Goal: Task Accomplishment & Management: Use online tool/utility

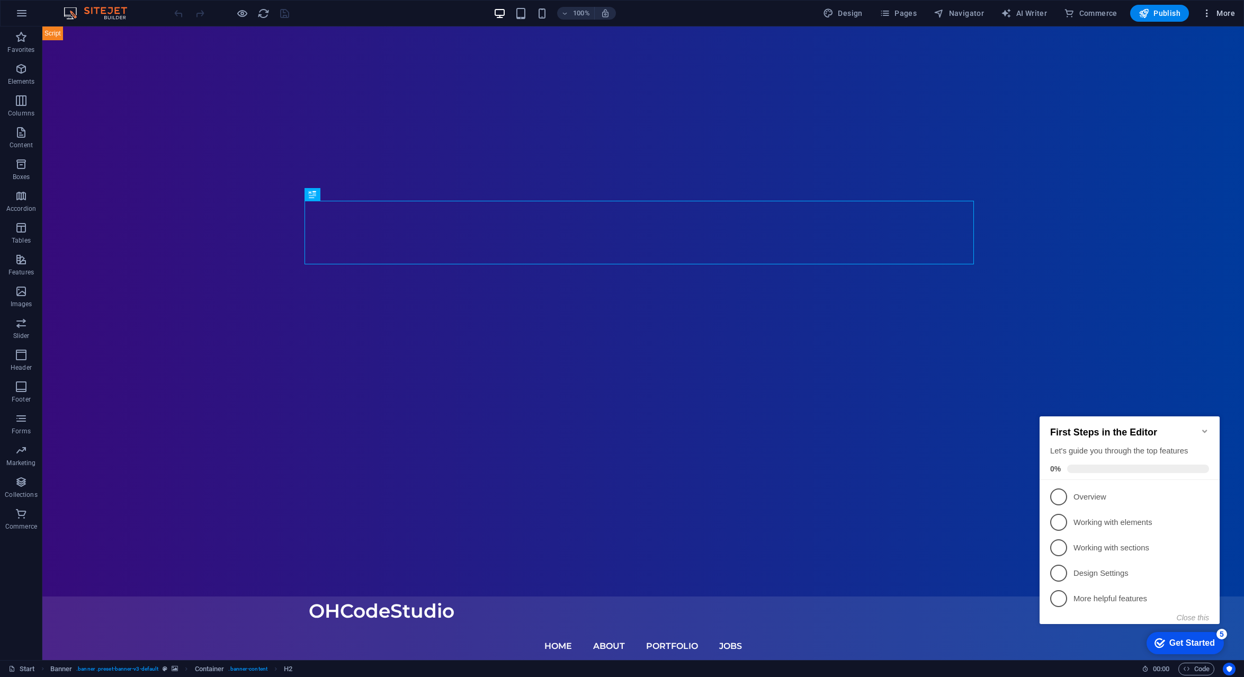
click at [1225, 14] on span "More" at bounding box center [1217, 13] width 33 height 11
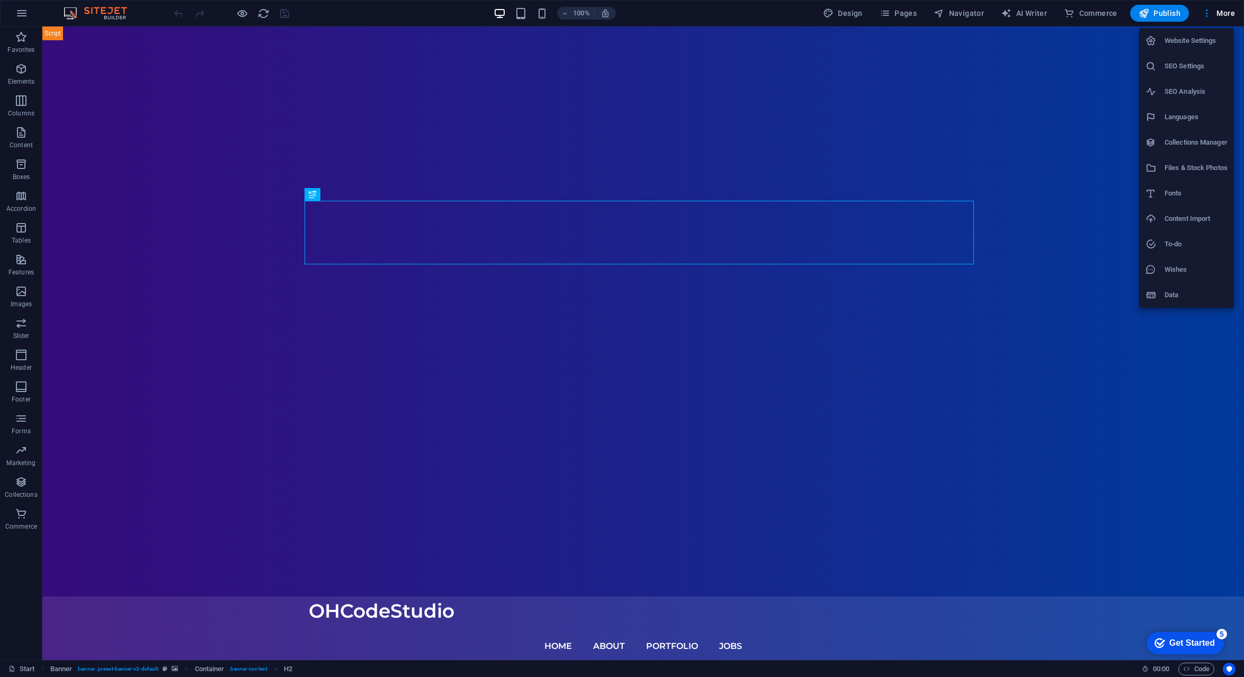
click at [1196, 148] on h6 "Collections Manager" at bounding box center [1195, 142] width 63 height 13
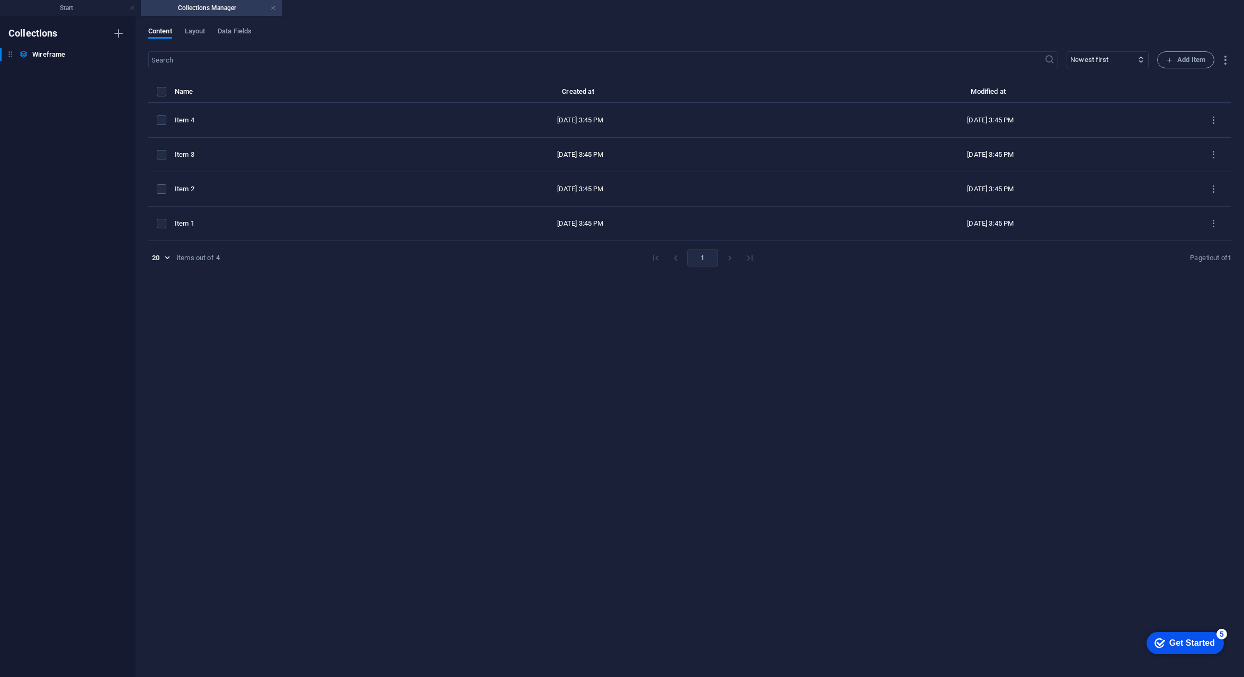
click at [1196, 148] on td "items list" at bounding box center [1212, 155] width 35 height 34
click at [202, 29] on span "Layout" at bounding box center [195, 32] width 21 height 15
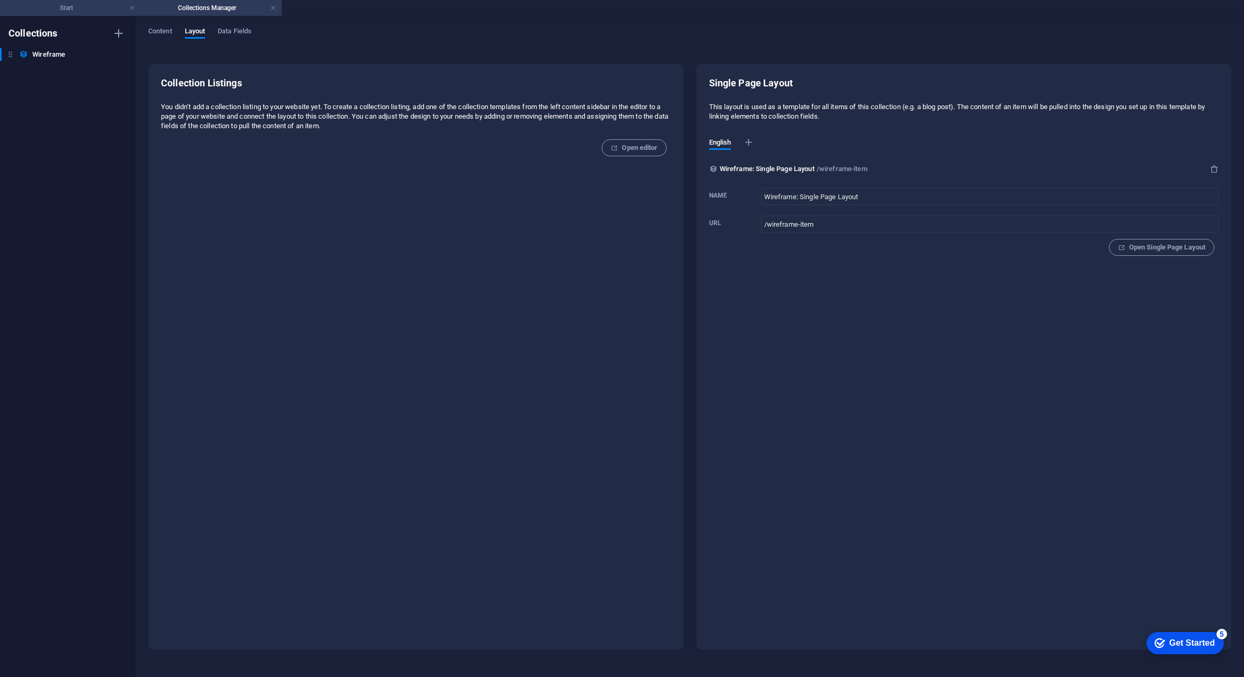
click at [86, 7] on h4 "Start" at bounding box center [70, 8] width 141 height 12
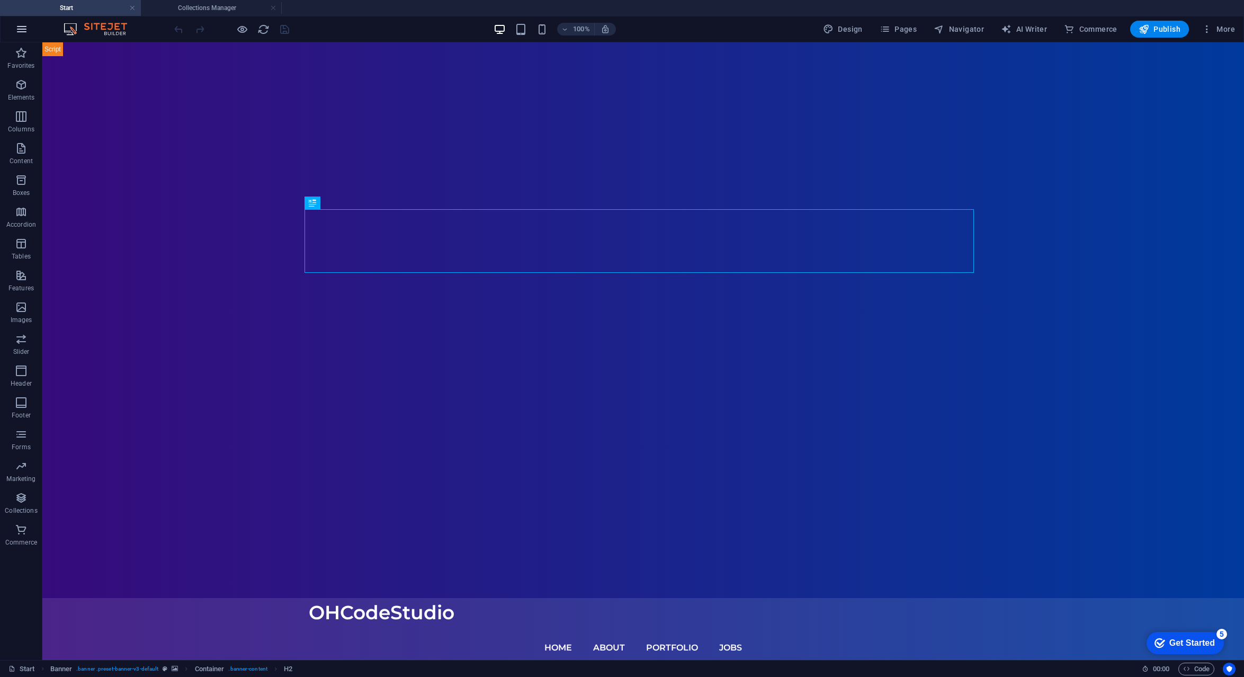
click at [25, 30] on icon "button" at bounding box center [21, 29] width 13 height 13
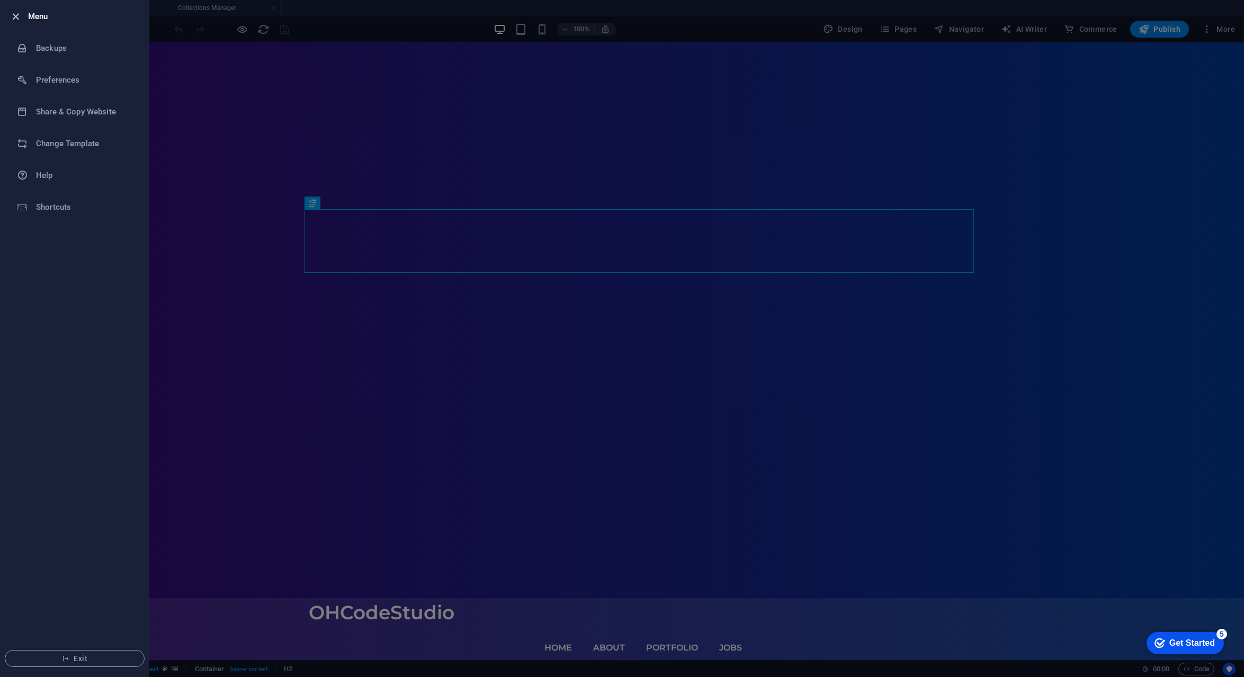
click at [12, 16] on icon "button" at bounding box center [16, 17] width 12 height 12
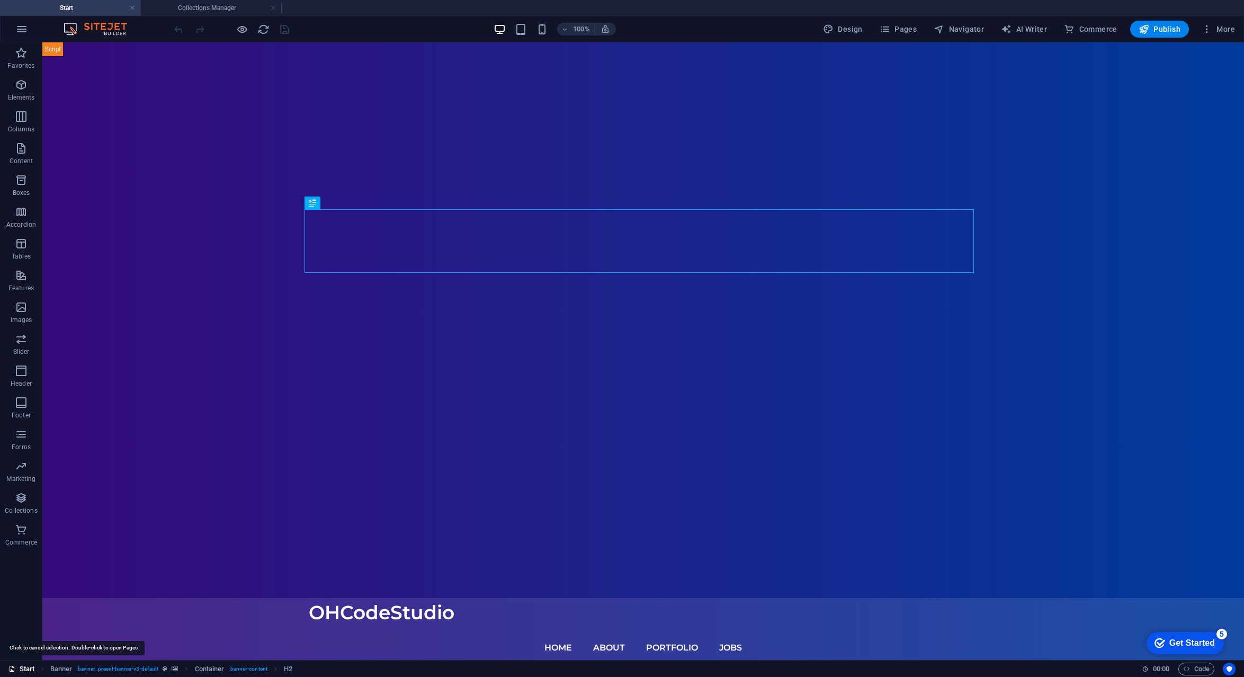
click at [25, 670] on link "Start" at bounding box center [21, 668] width 26 height 13
click at [25, 669] on link "Start" at bounding box center [21, 668] width 26 height 13
click at [1207, 669] on span "Code" at bounding box center [1196, 668] width 26 height 13
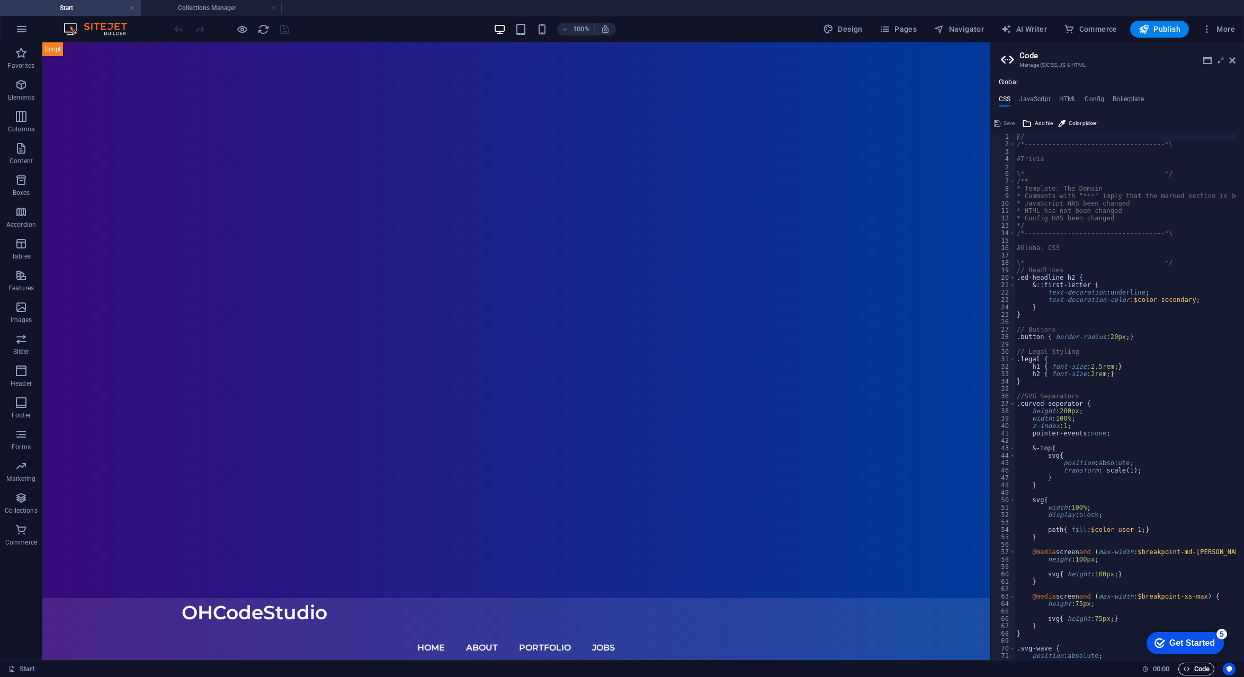
click at [1207, 669] on span "Code" at bounding box center [1196, 668] width 26 height 13
drag, startPoint x: 1207, startPoint y: 669, endPoint x: 1208, endPoint y: 674, distance: 5.9
click at [1208, 674] on span "Code" at bounding box center [1196, 668] width 26 height 13
click at [1208, 672] on span "Code" at bounding box center [1196, 668] width 26 height 13
click at [1230, 670] on icon "Usercentrics" at bounding box center [1228, 668] width 7 height 7
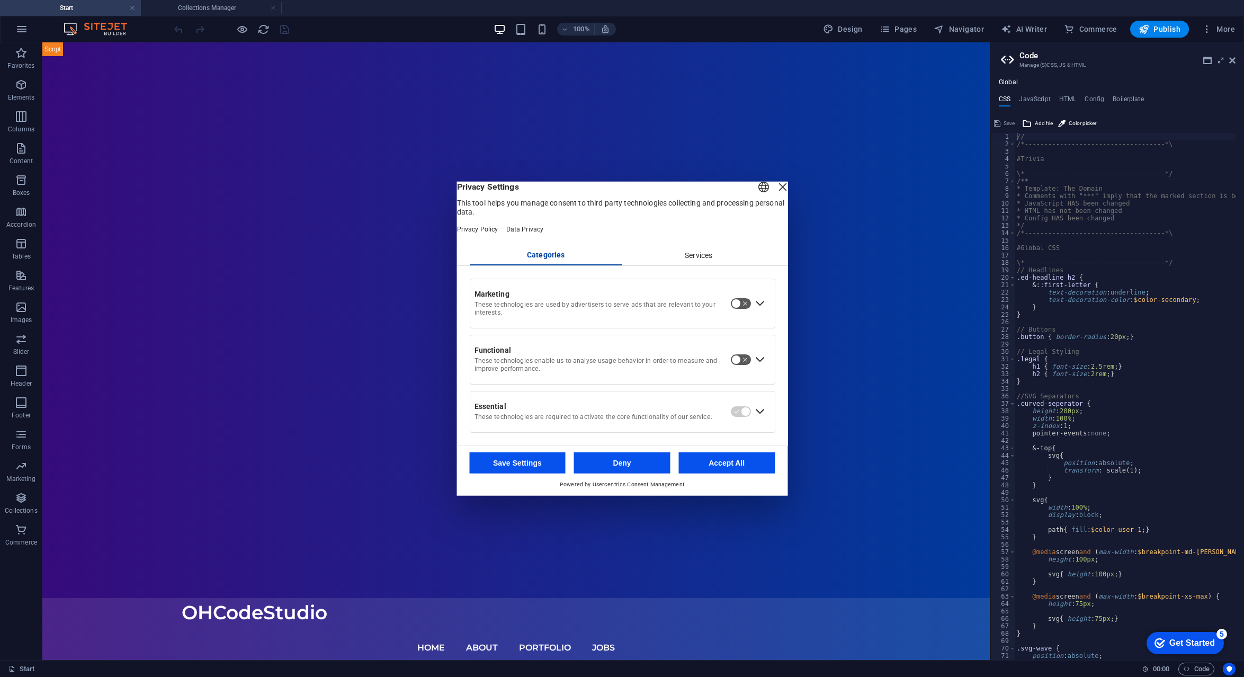
click at [775, 192] on div "Close Layer" at bounding box center [782, 186] width 15 height 15
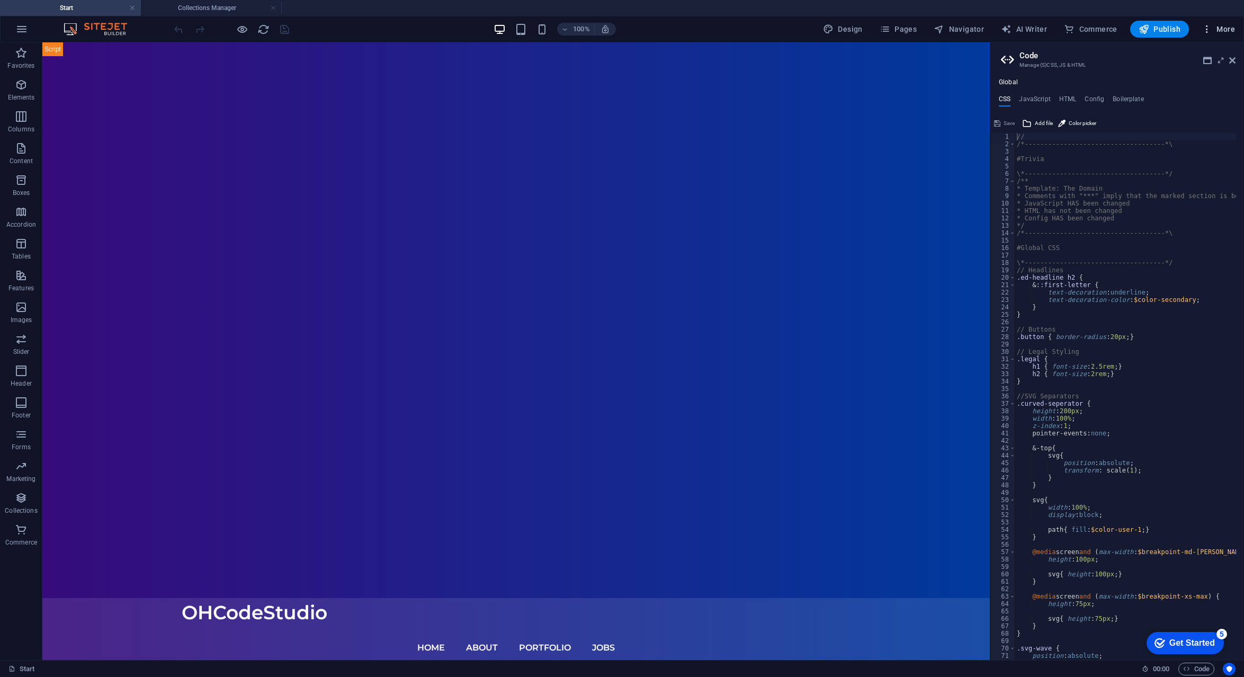
click at [1216, 30] on span "More" at bounding box center [1217, 29] width 33 height 11
click at [1192, 283] on h6 "Wishes" at bounding box center [1195, 285] width 63 height 13
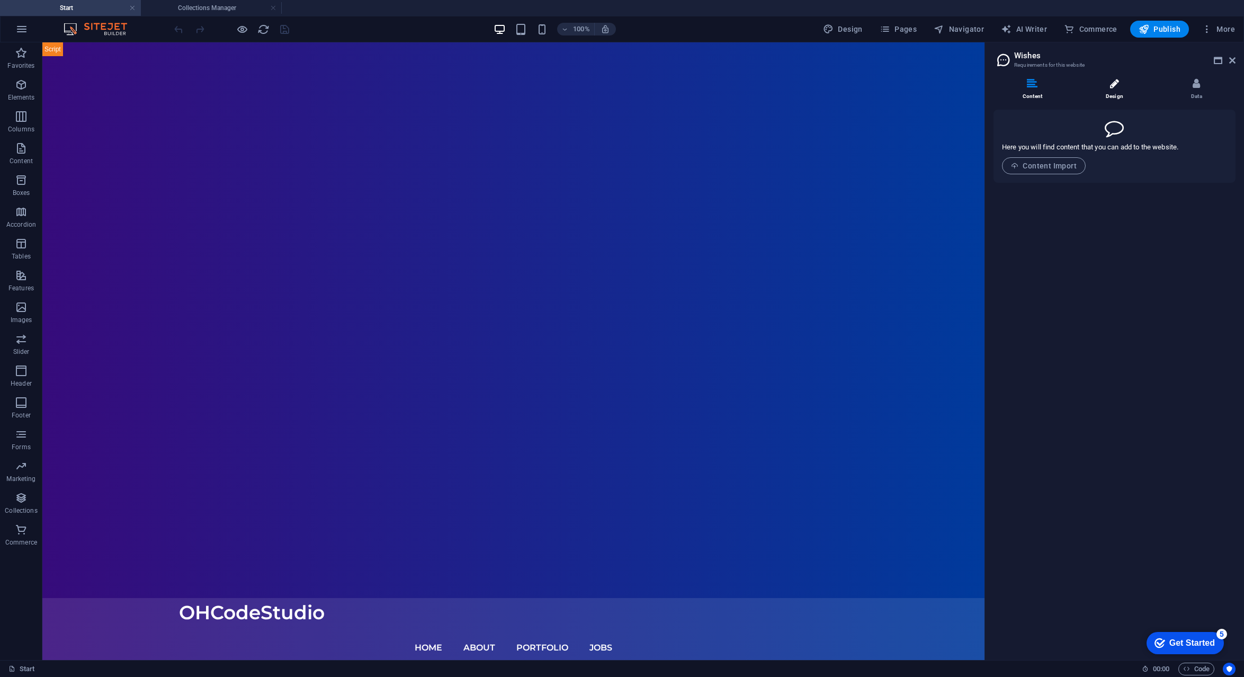
click at [1122, 89] on li "Design" at bounding box center [1116, 89] width 82 height 23
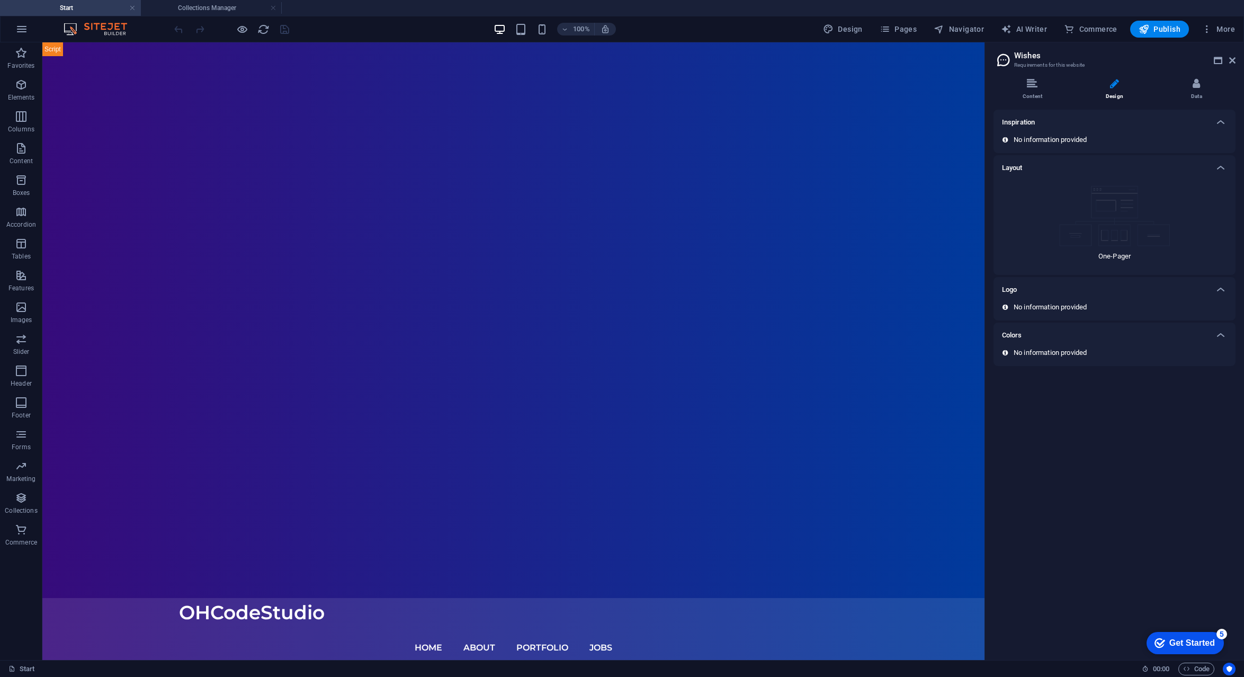
click at [1111, 255] on p "One-Pager" at bounding box center [1114, 256] width 32 height 10
click at [1198, 91] on li "Data" at bounding box center [1196, 89] width 78 height 23
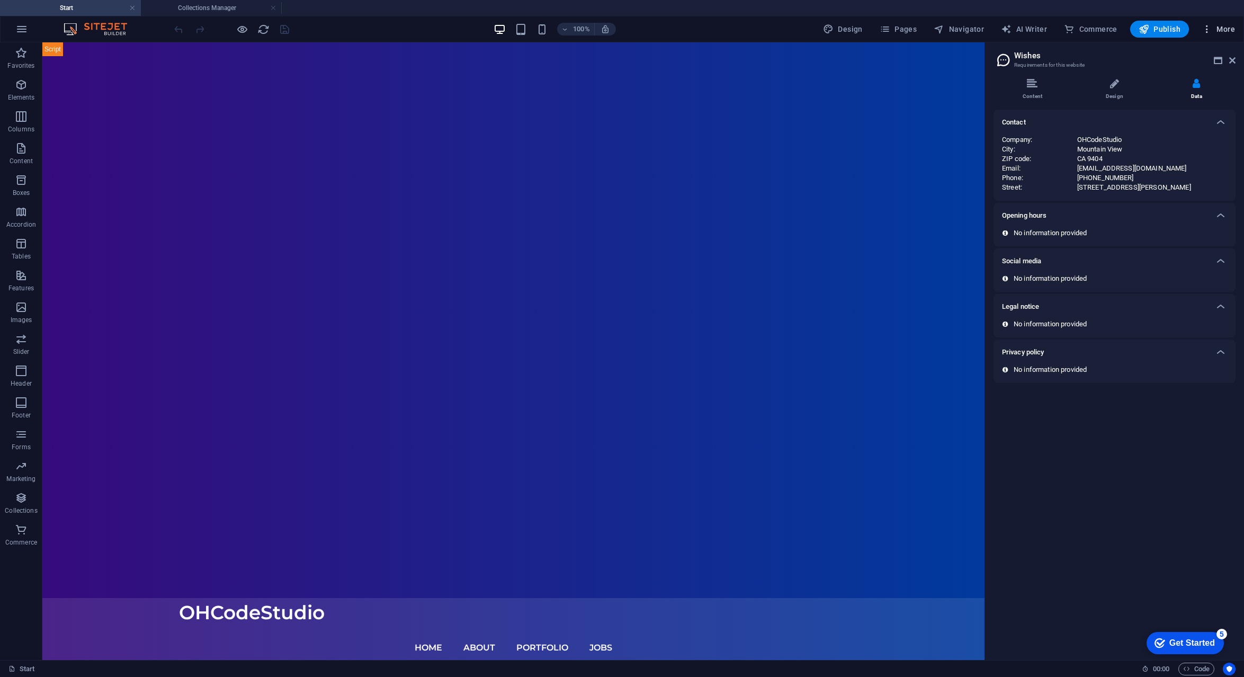
drag, startPoint x: 1198, startPoint y: 91, endPoint x: 1221, endPoint y: 29, distance: 66.4
click at [1221, 29] on span "More" at bounding box center [1217, 29] width 33 height 11
click at [1186, 259] on h6 "To-do" at bounding box center [1195, 260] width 63 height 13
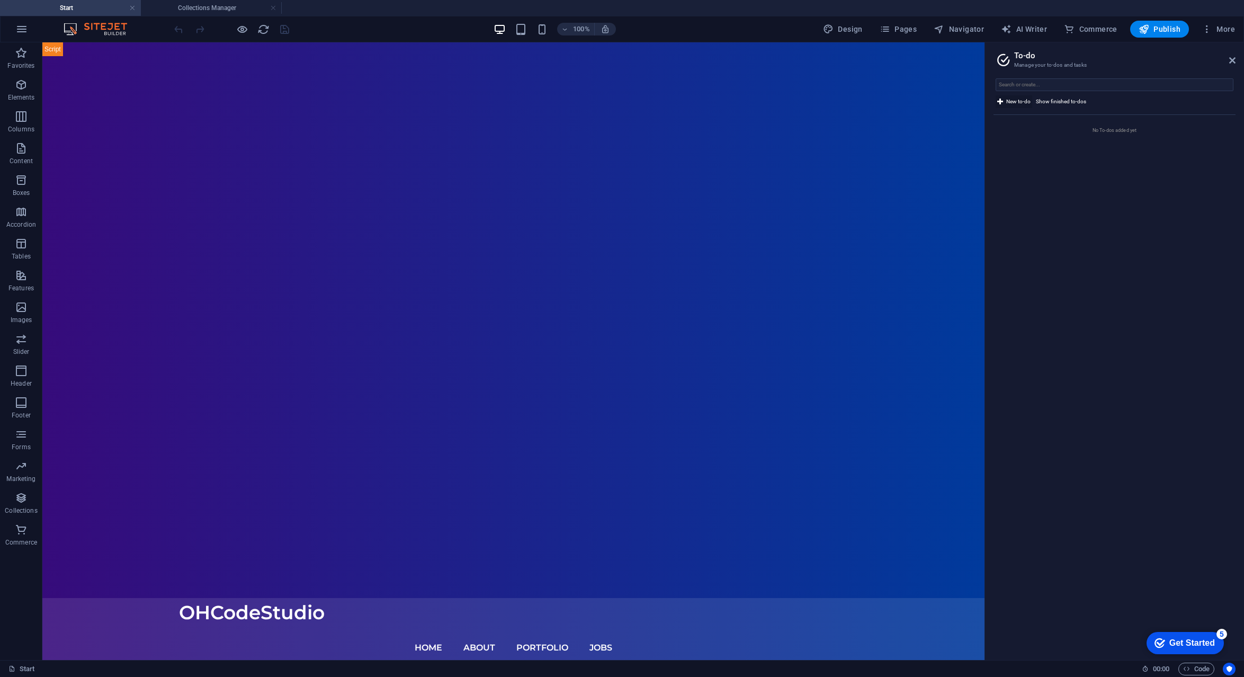
click at [1010, 98] on span "New to-do" at bounding box center [1018, 101] width 24 height 13
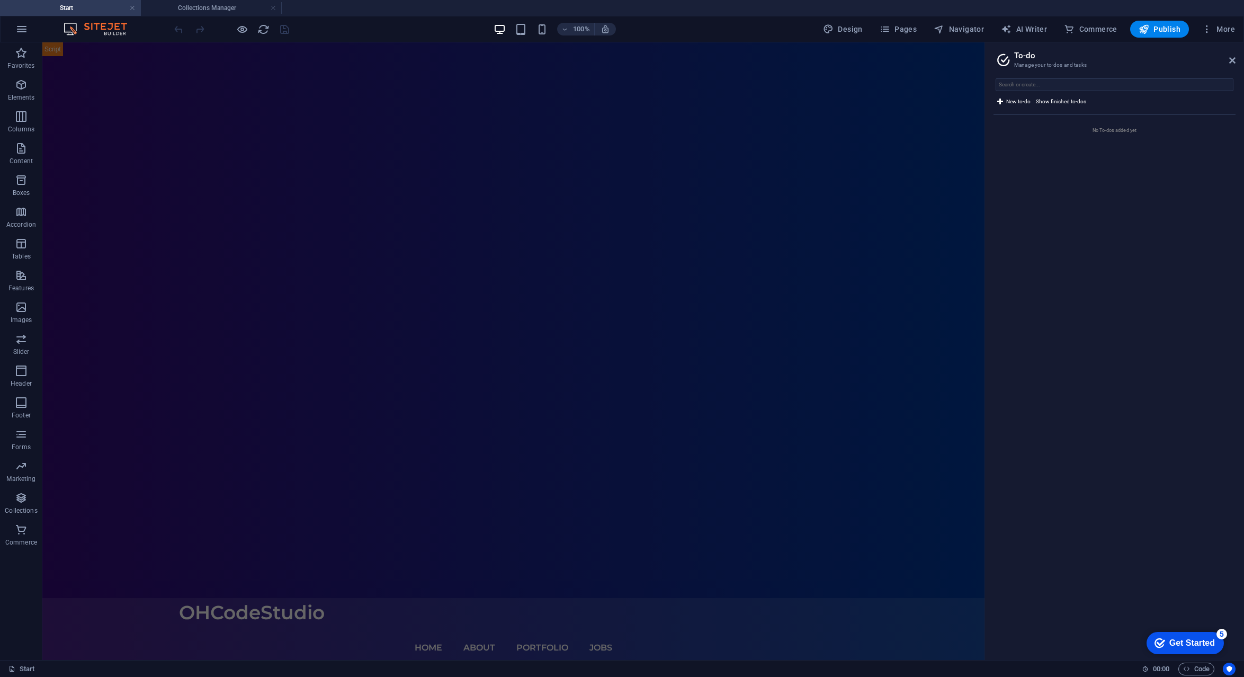
click at [1021, 201] on ul "No To-dos added yet" at bounding box center [1114, 383] width 242 height 536
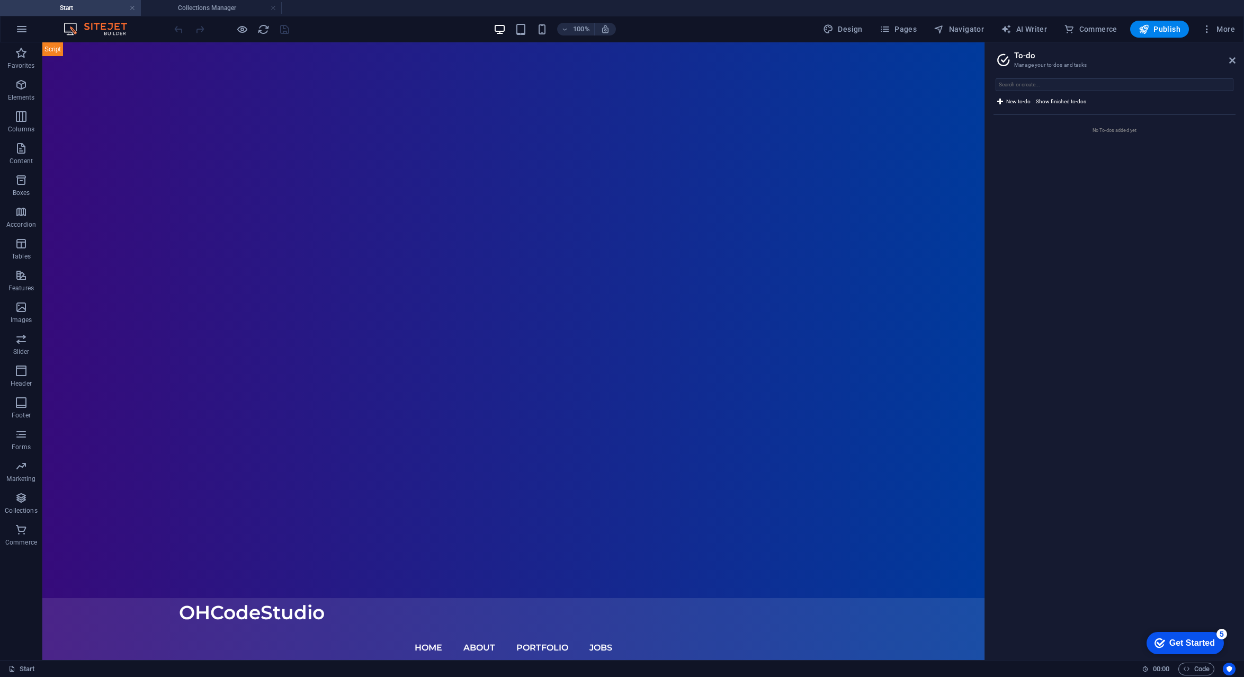
click at [1158, 234] on ul "No To-dos added yet" at bounding box center [1114, 383] width 242 height 536
click at [1076, 30] on span "Commerce" at bounding box center [1090, 29] width 53 height 11
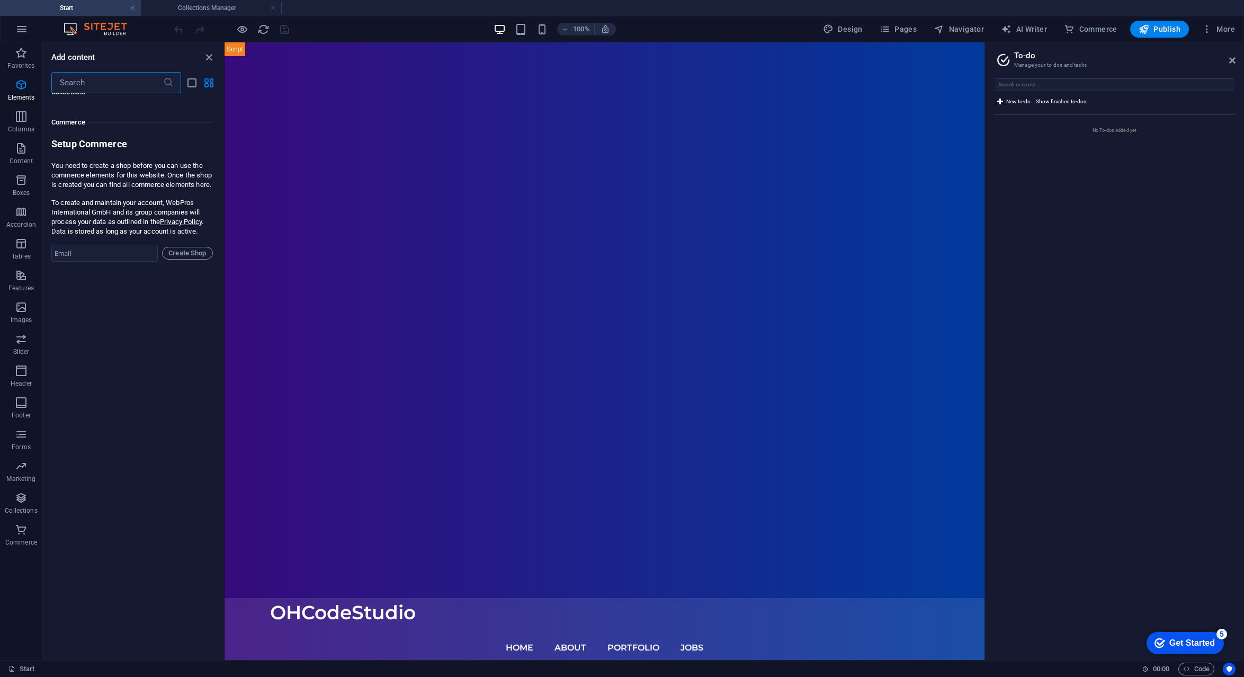
scroll to position [10202, 0]
